Goal: Find specific page/section: Find specific page/section

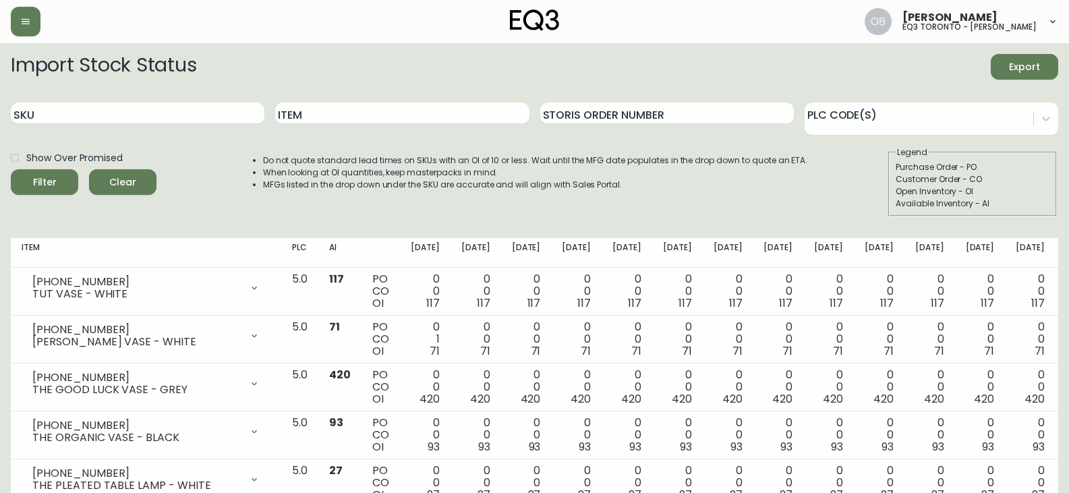
click at [43, 25] on div at bounding box center [185, 22] width 349 height 30
click at [33, 27] on button "button" at bounding box center [26, 22] width 30 height 30
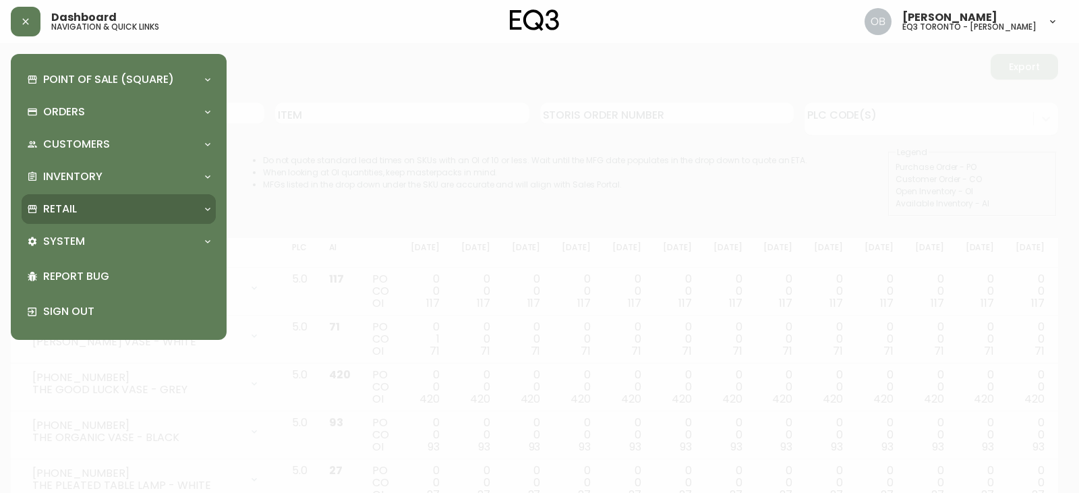
click at [57, 211] on p "Retail" at bounding box center [60, 209] width 34 height 15
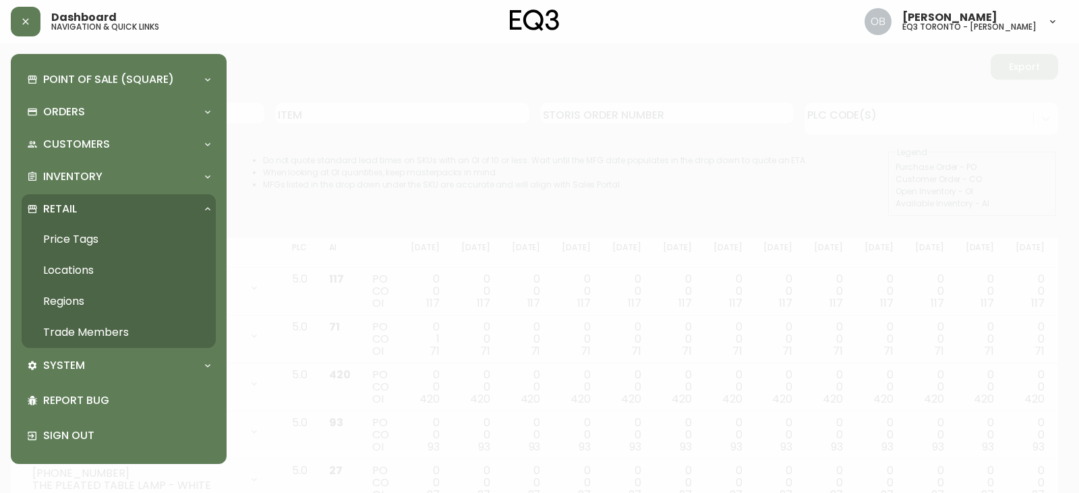
click at [59, 334] on link "Trade Members" at bounding box center [119, 332] width 194 height 31
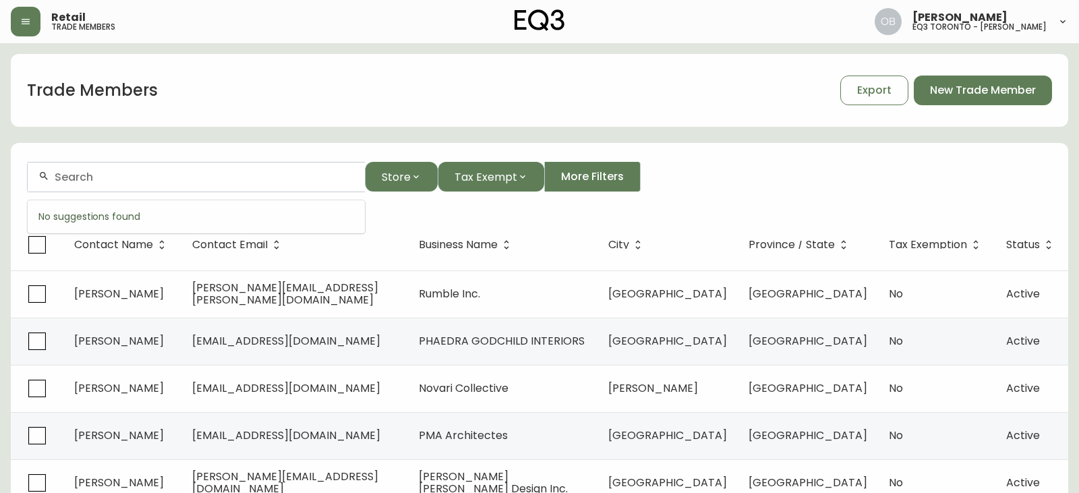
click at [168, 182] on input "text" at bounding box center [204, 177] width 299 height 13
paste input "Royal Monarch Designs"
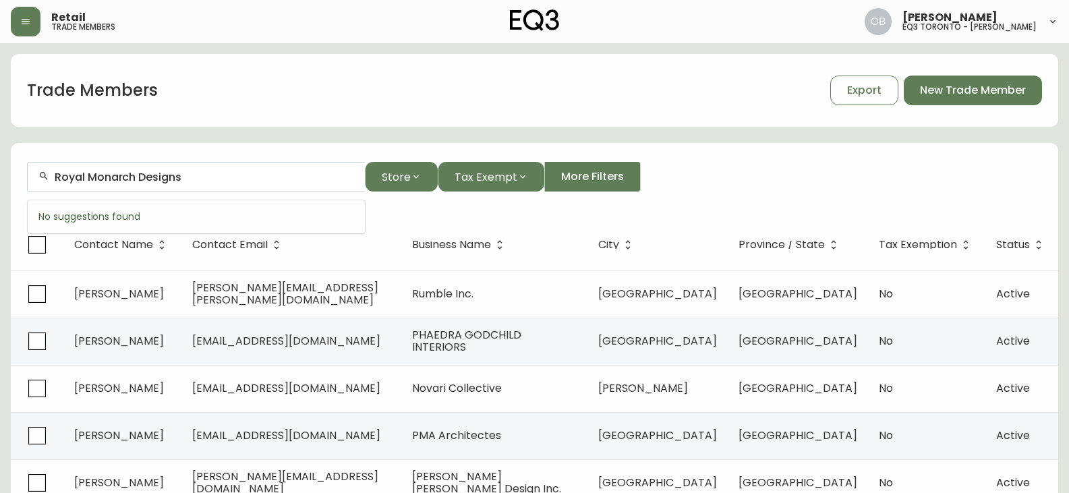
type input "Royal Monarch Designs"
drag, startPoint x: 227, startPoint y: 176, endPoint x: 0, endPoint y: 176, distance: 226.6
click at [0, 176] on main "Trade Members Export New Trade Member Royal Monarch Designs Store Tax Exempt Mo…" at bounding box center [534, 408] width 1069 height 730
click at [102, 173] on input "text" at bounding box center [204, 177] width 299 height 13
paste input "arsilda"
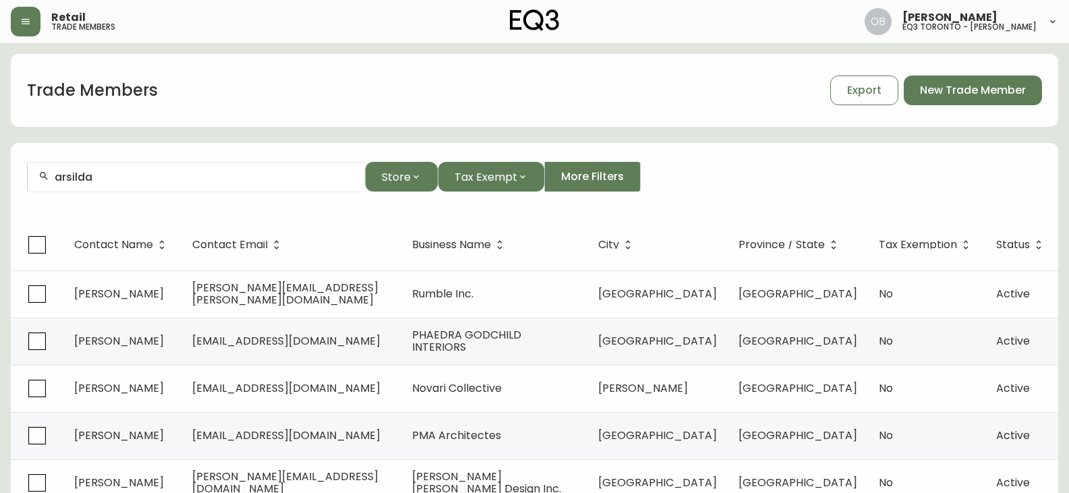
click at [82, 179] on input "arsilda" at bounding box center [204, 177] width 299 height 13
paste input "[PERSON_NAME]"
type input "p"
click at [123, 150] on form "Store Tax Exempt More Filters" at bounding box center [535, 183] width 1048 height 74
